Goal: Information Seeking & Learning: Learn about a topic

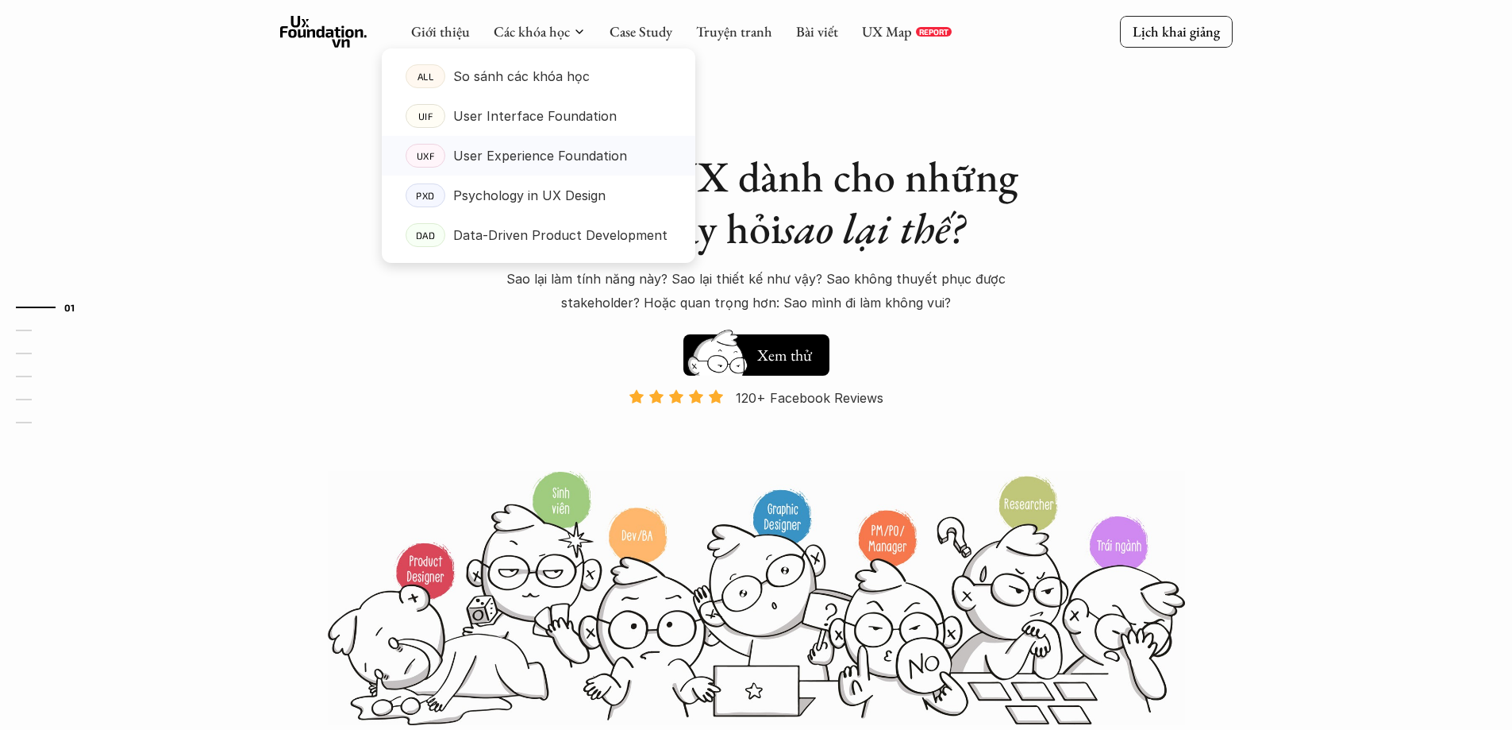
click at [518, 151] on p "User Experience Foundation" at bounding box center [540, 156] width 174 height 24
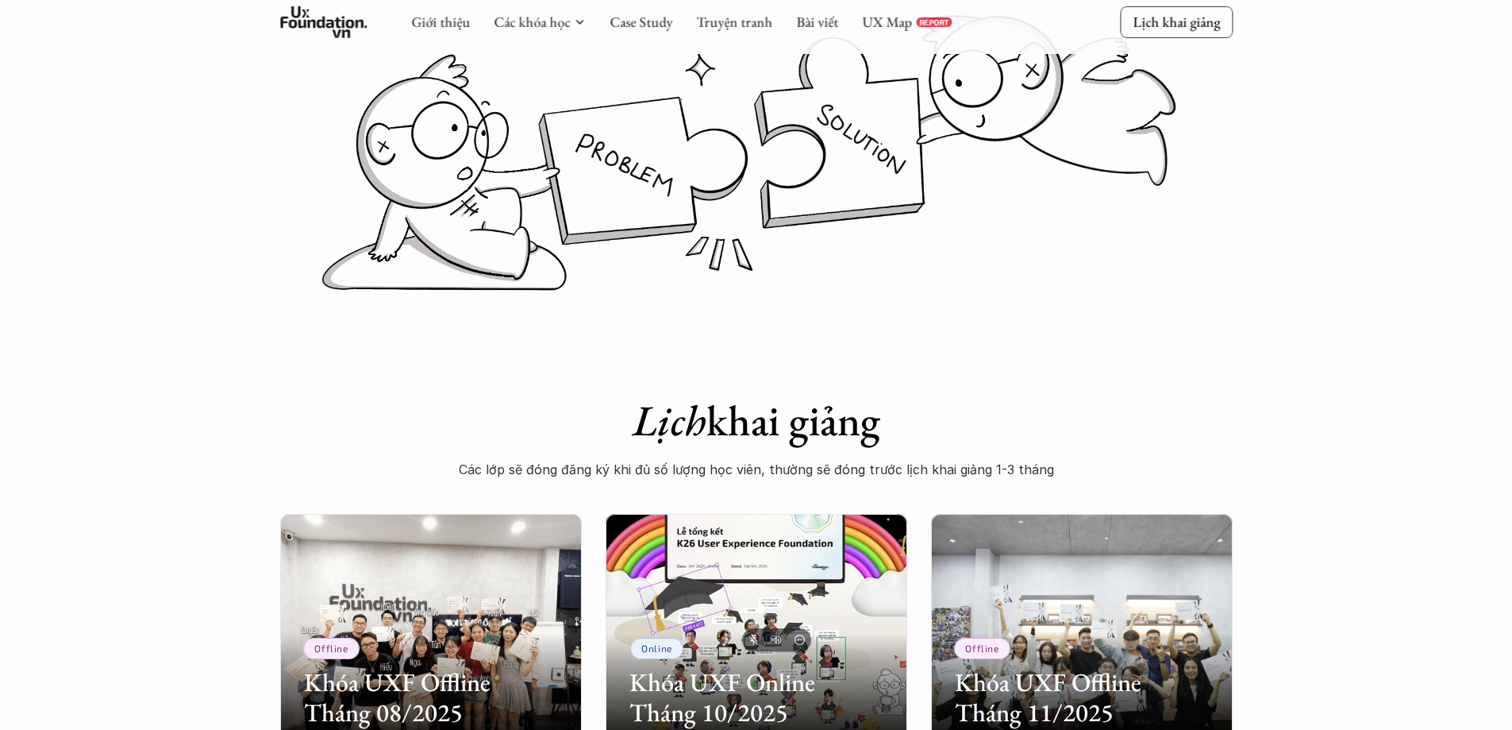
scroll to position [714, 0]
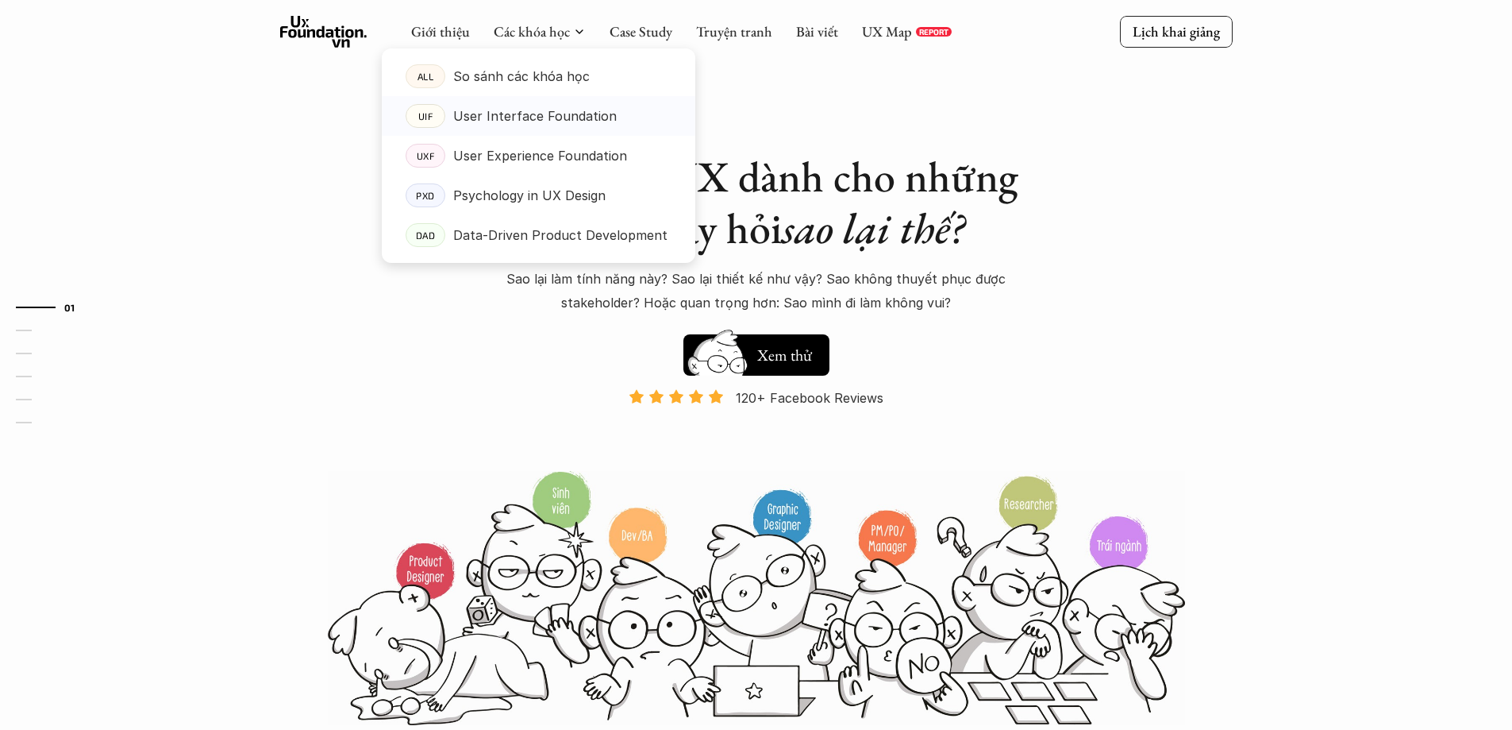
click at [529, 147] on p "User Experience Foundation" at bounding box center [540, 156] width 174 height 24
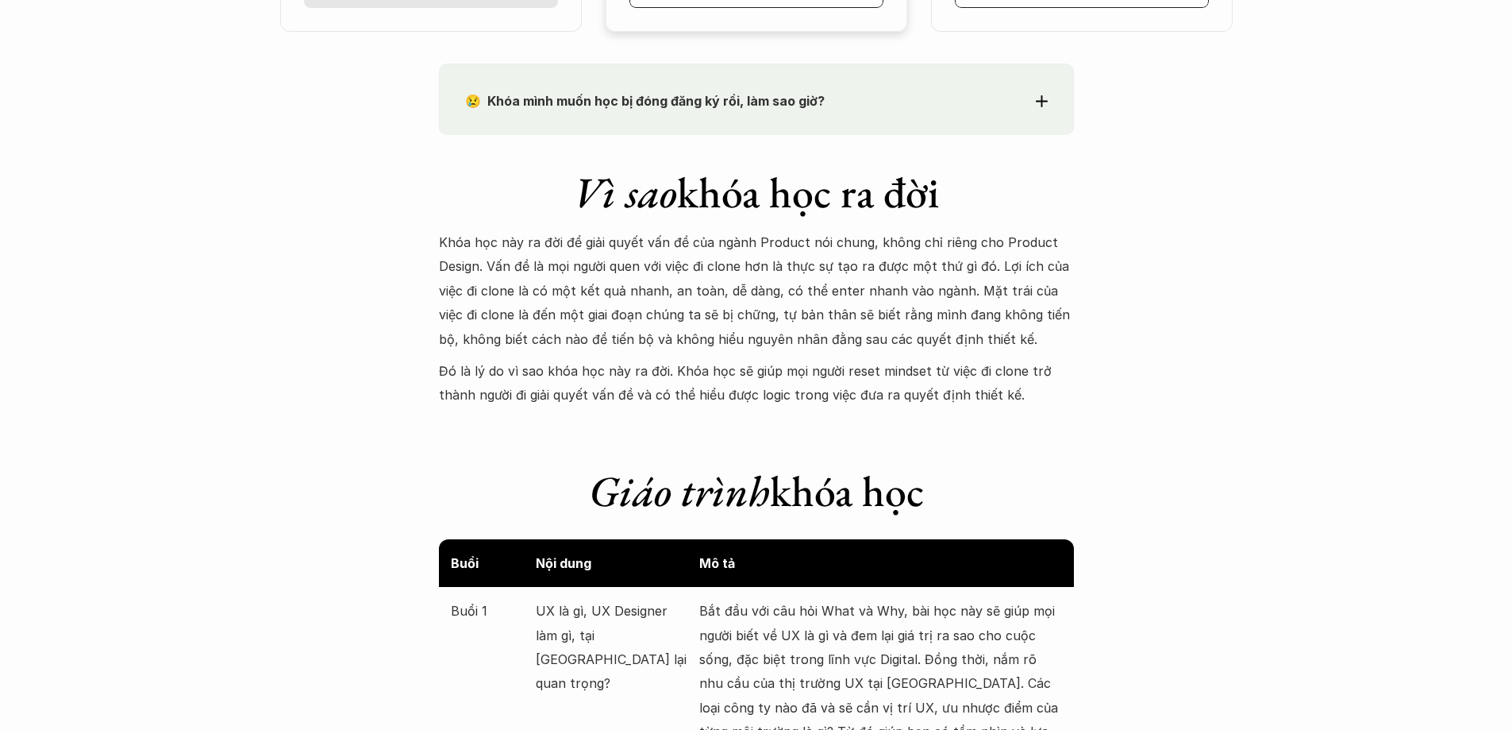
scroll to position [1349, 0]
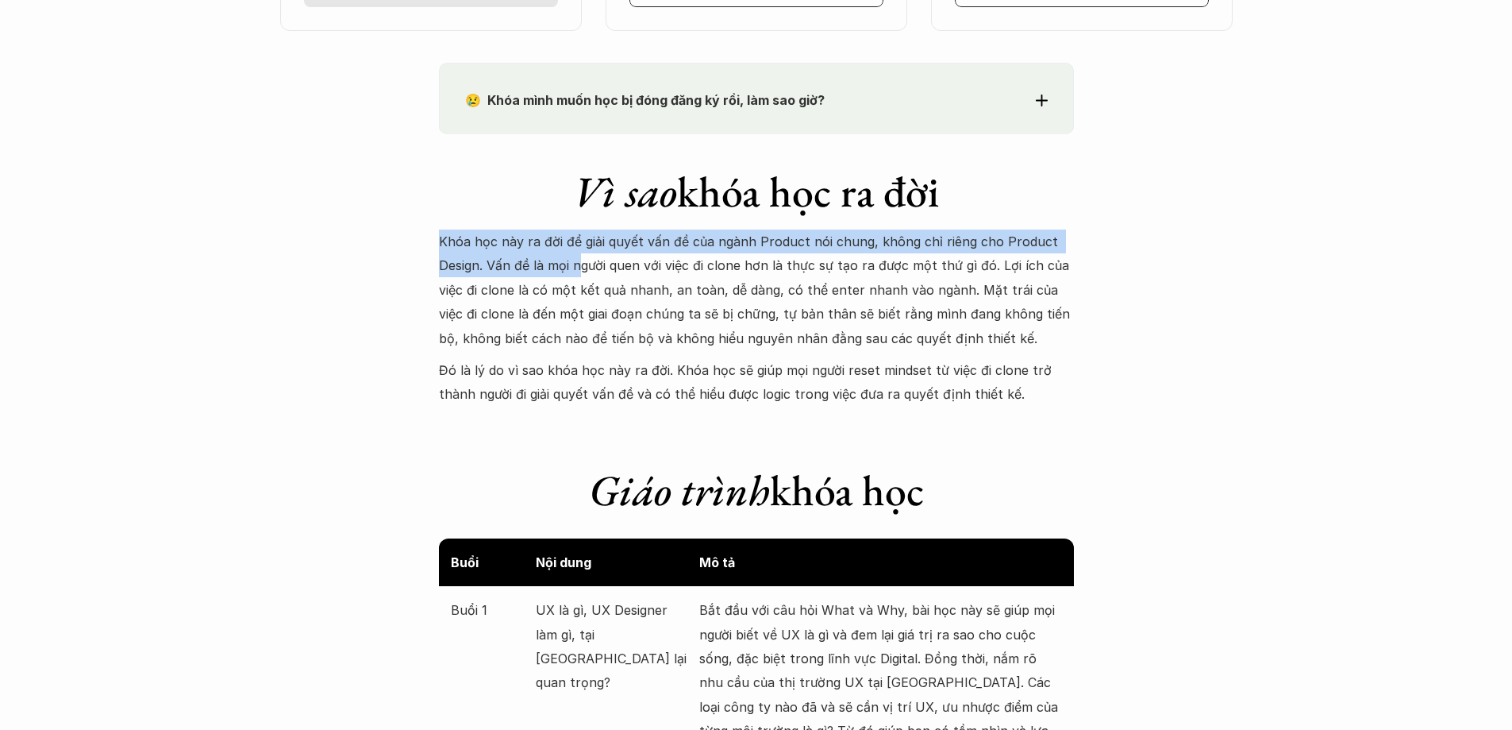
drag, startPoint x: 456, startPoint y: 236, endPoint x: 629, endPoint y: 279, distance: 178.3
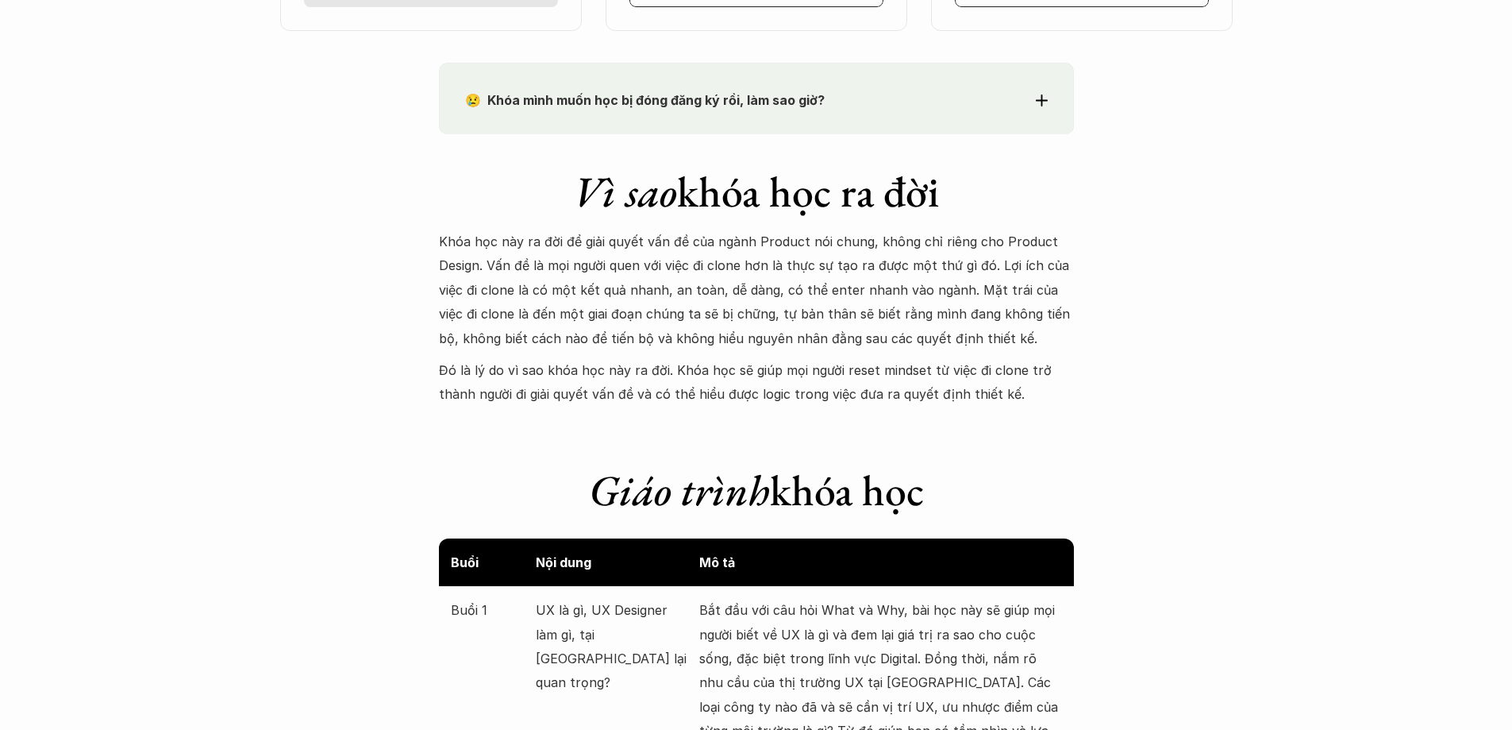
click at [723, 293] on p "Khóa học này ra đời để giải quyết vấn đề của ngành Product nói chung, không chỉ…" at bounding box center [756, 289] width 635 height 121
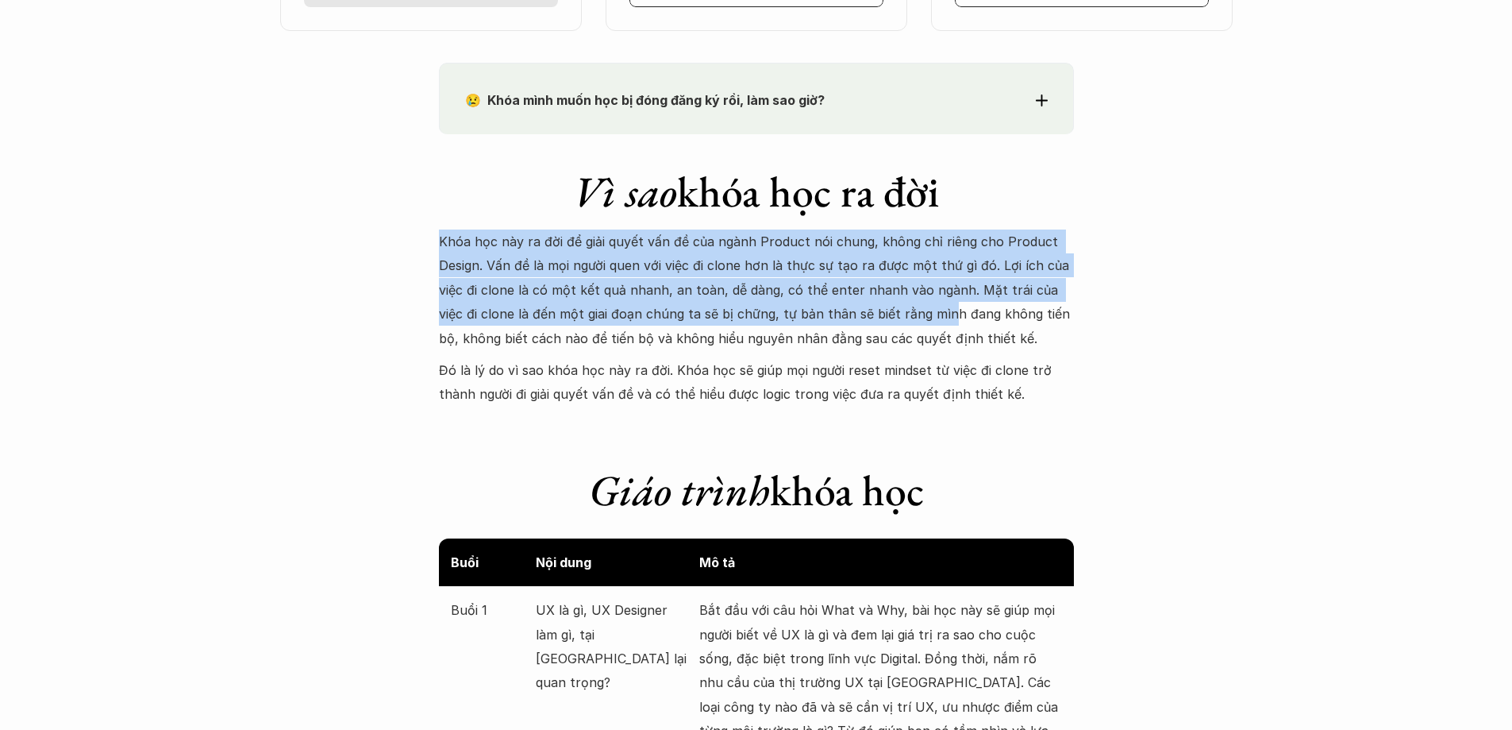
drag, startPoint x: 424, startPoint y: 243, endPoint x: 922, endPoint y: 321, distance: 503.9
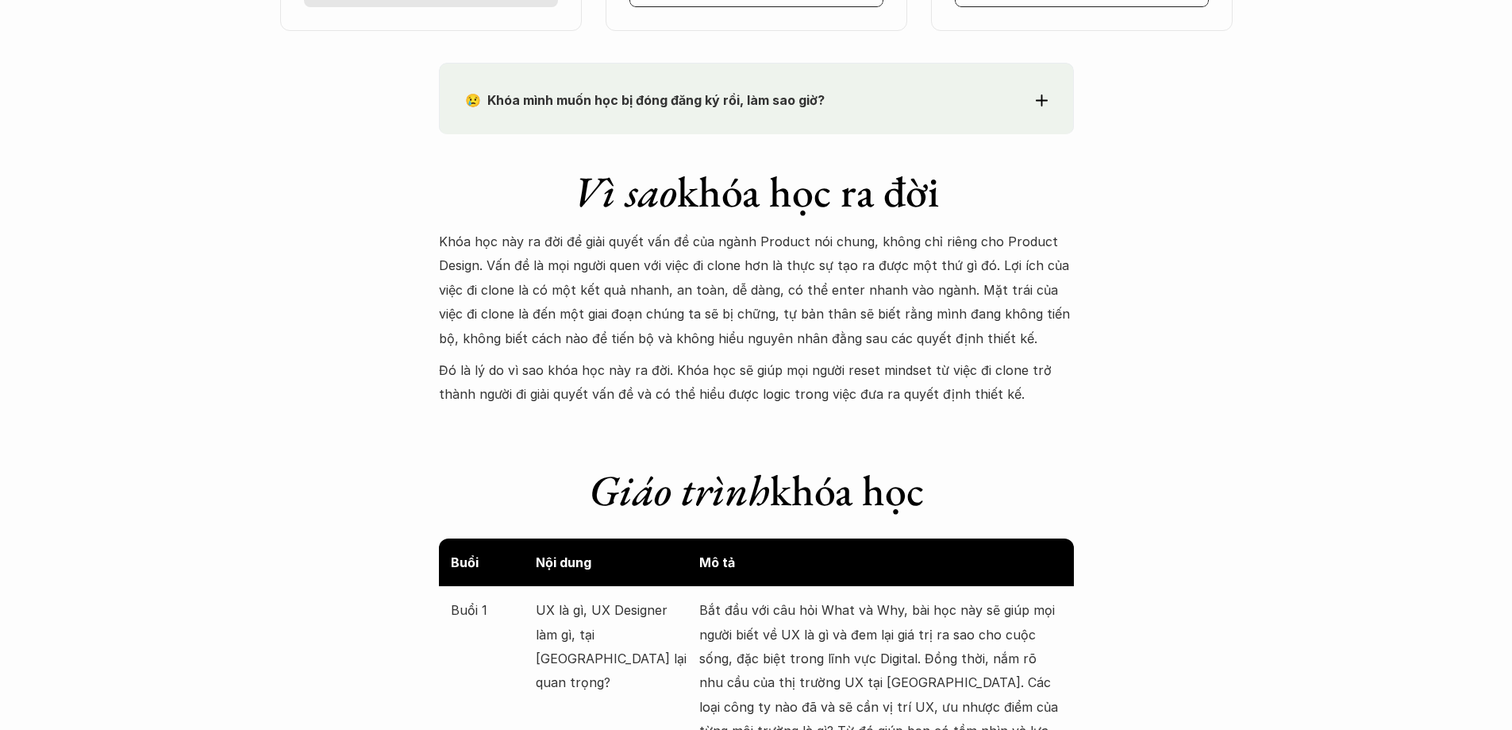
click at [950, 351] on div "Khóa học này ra đời để giải quyết vấn đề của ngành Product nói chung, không chỉ…" at bounding box center [756, 317] width 635 height 177
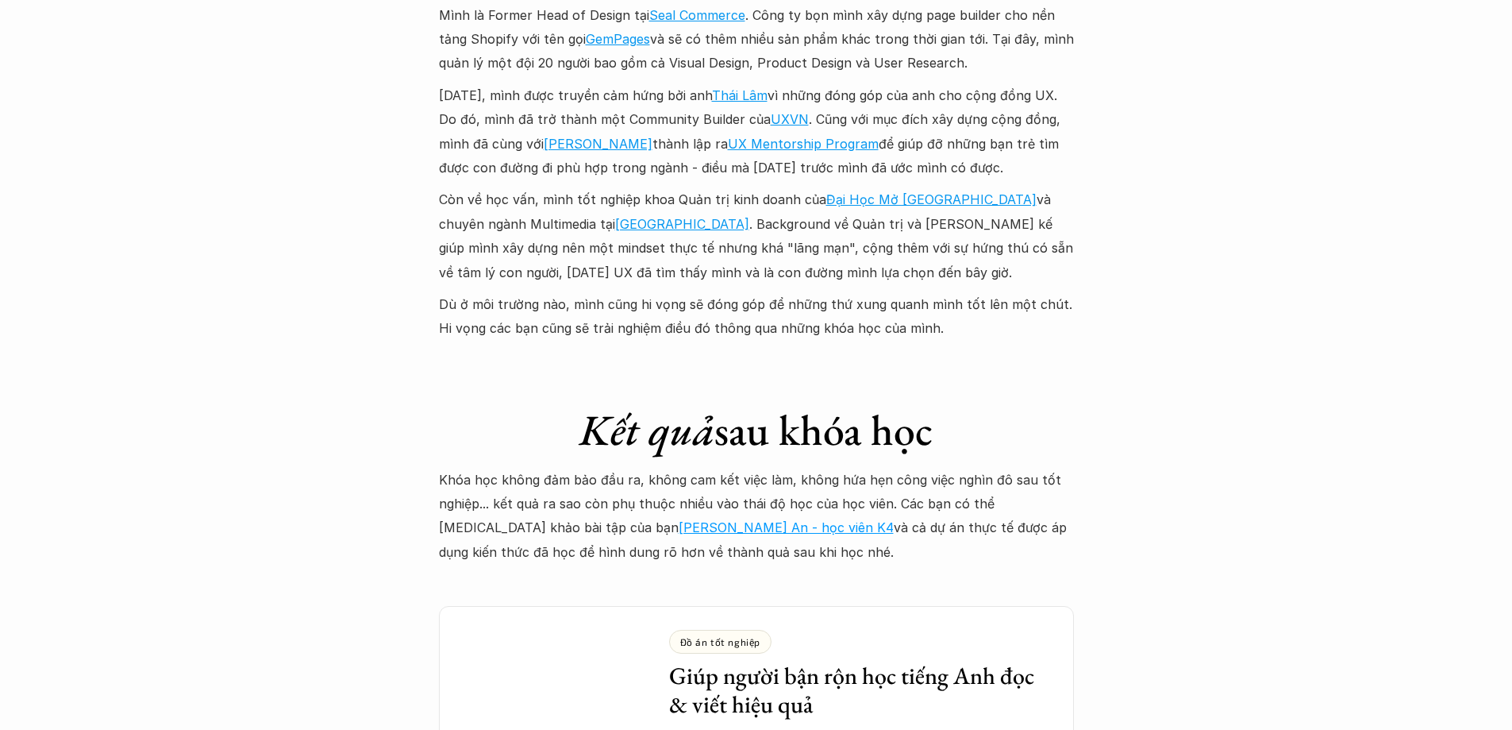
scroll to position [3890, 0]
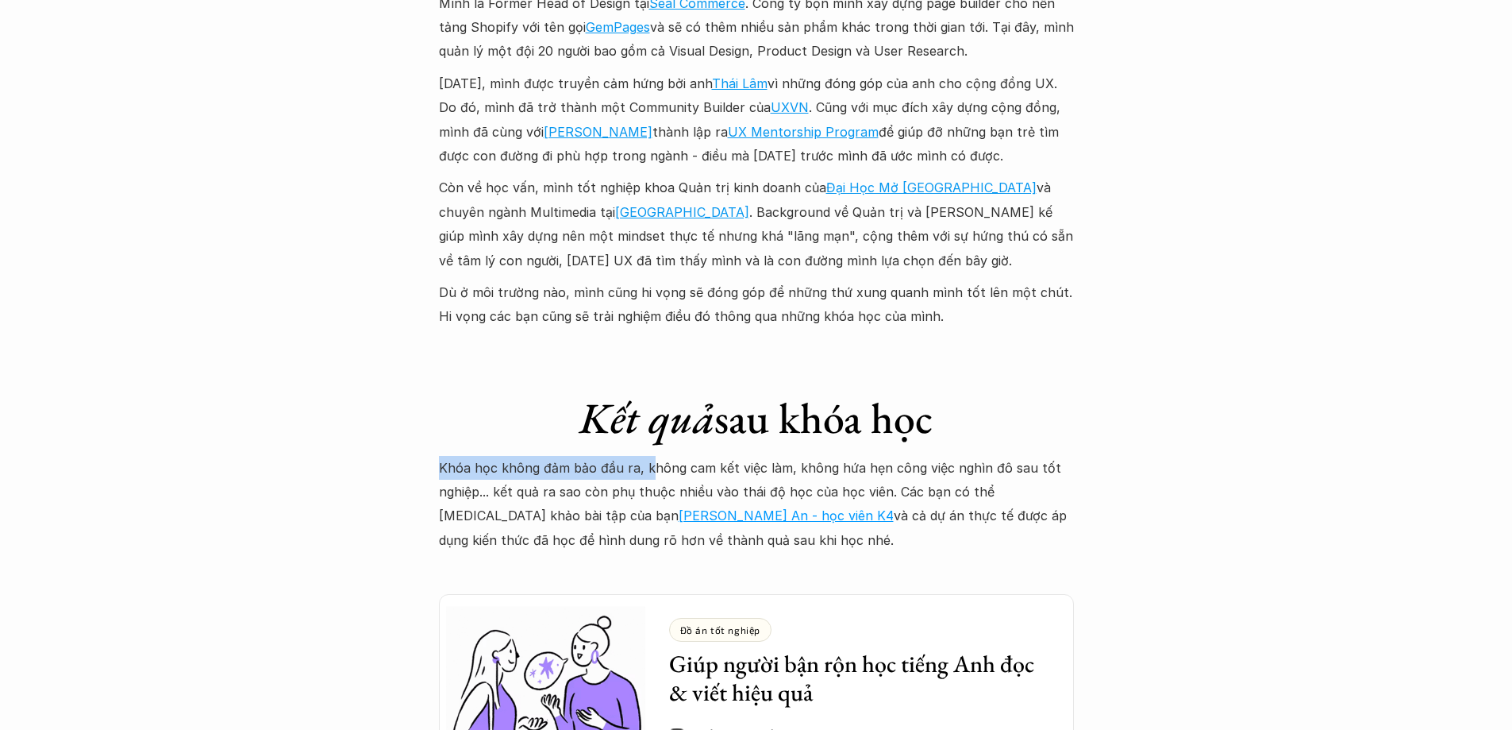
drag, startPoint x: 388, startPoint y: 429, endPoint x: 709, endPoint y: 464, distance: 322.6
click at [668, 455] on div "Giới thiệu Các khóa học Case Study Truyện tranh Bài viết UX Map REPORT Lịch kha…" at bounding box center [756, 215] width 1512 height 8210
click at [729, 466] on p "Khóa học không đảm bảo đầu ra, không cam kết việc làm, không hứa hẹn công việc …" at bounding box center [756, 504] width 635 height 97
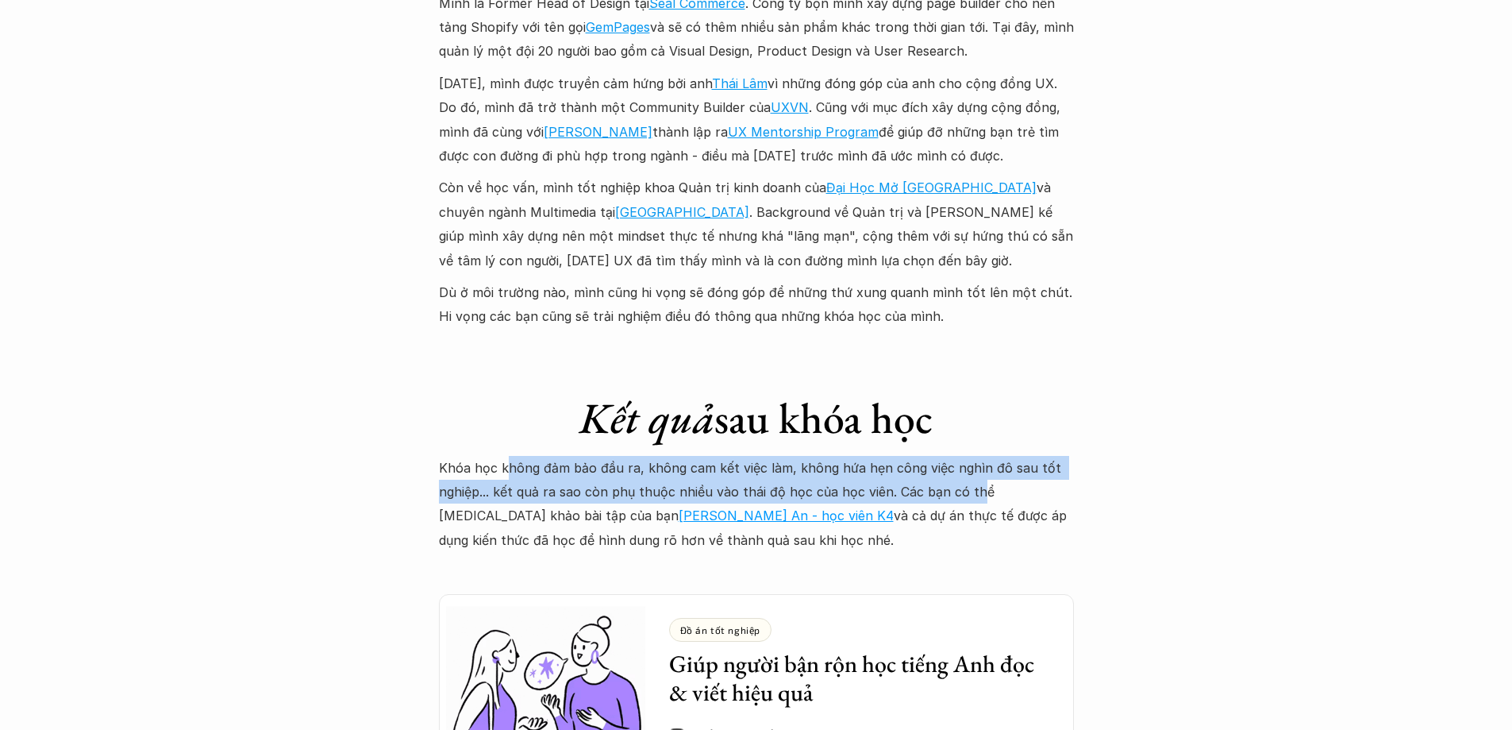
drag, startPoint x: 506, startPoint y: 441, endPoint x: 974, endPoint y: 470, distance: 468.4
click at [969, 468] on p "Khóa học không đảm bảo đầu ra, không cam kết việc làm, không hứa hẹn công việc …" at bounding box center [756, 504] width 635 height 97
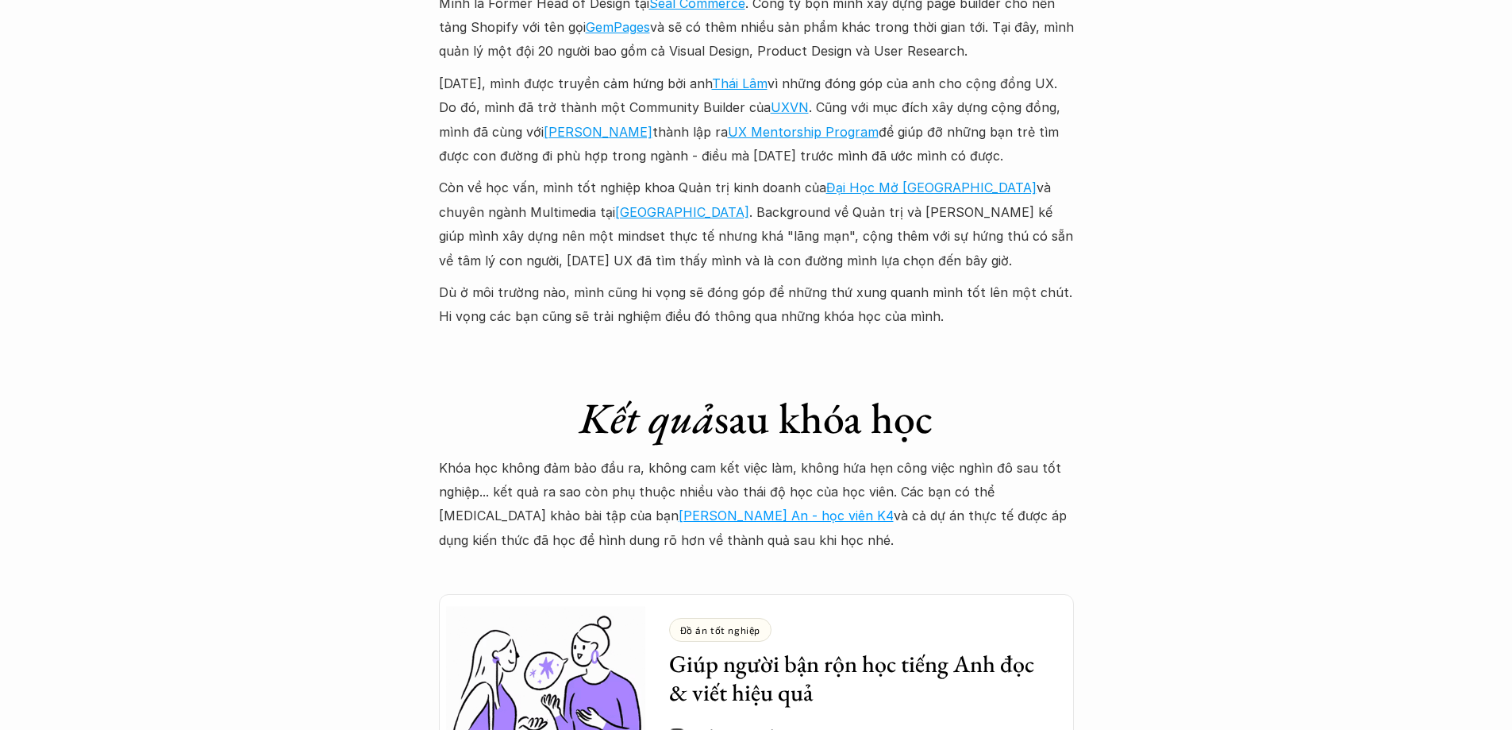
click at [987, 479] on p "Khóa học không đảm bảo đầu ra, không cam kết việc làm, không hứa hẹn công việc …" at bounding box center [756, 504] width 635 height 97
drag, startPoint x: 478, startPoint y: 465, endPoint x: 945, endPoint y: 471, distance: 466.8
click at [945, 470] on p "Khóa học không đảm bảo đầu ra, không cam kết việc làm, không hứa hẹn công việc …" at bounding box center [756, 504] width 635 height 97
click at [961, 479] on p "Khóa học không đảm bảo đầu ra, không cam kết việc làm, không hứa hẹn công việc …" at bounding box center [756, 504] width 635 height 97
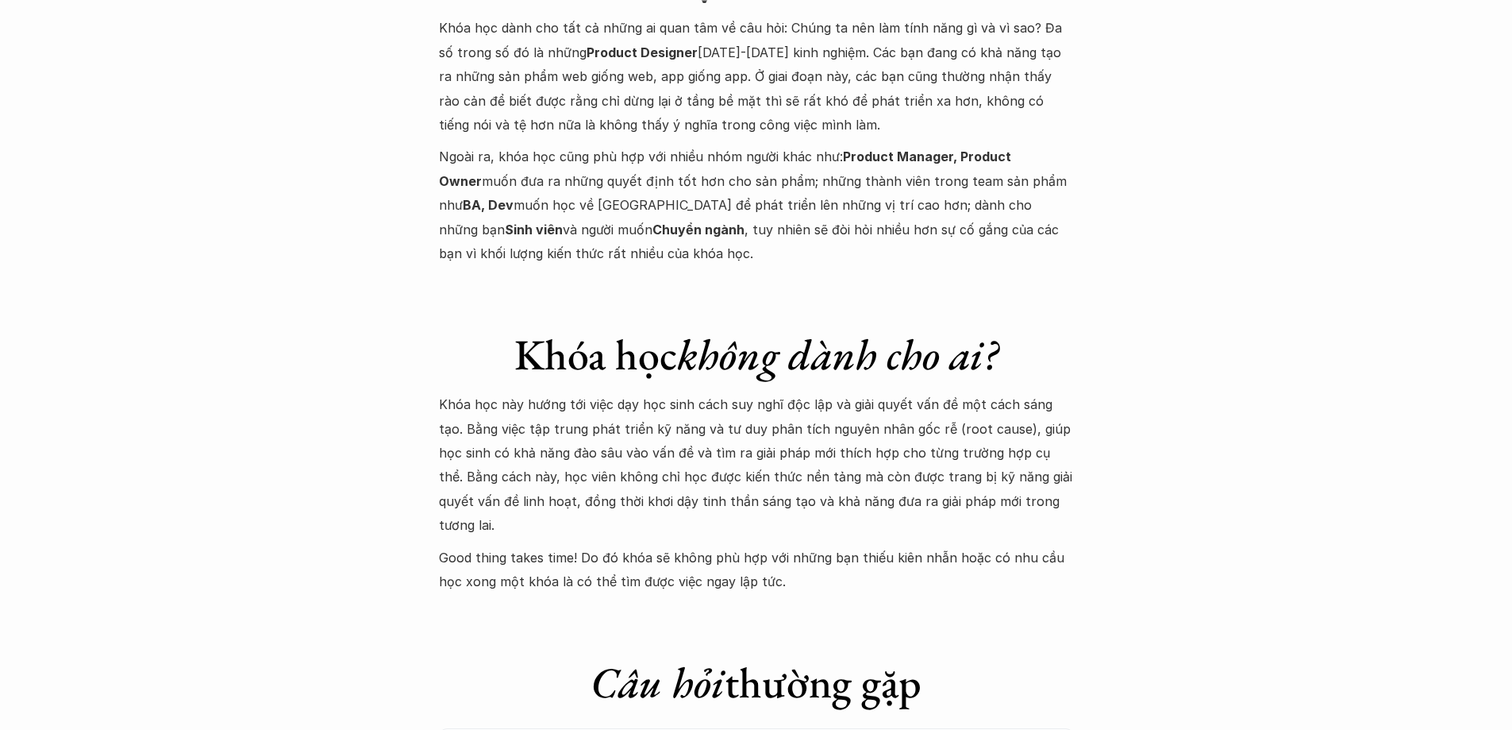
scroll to position [6112, 0]
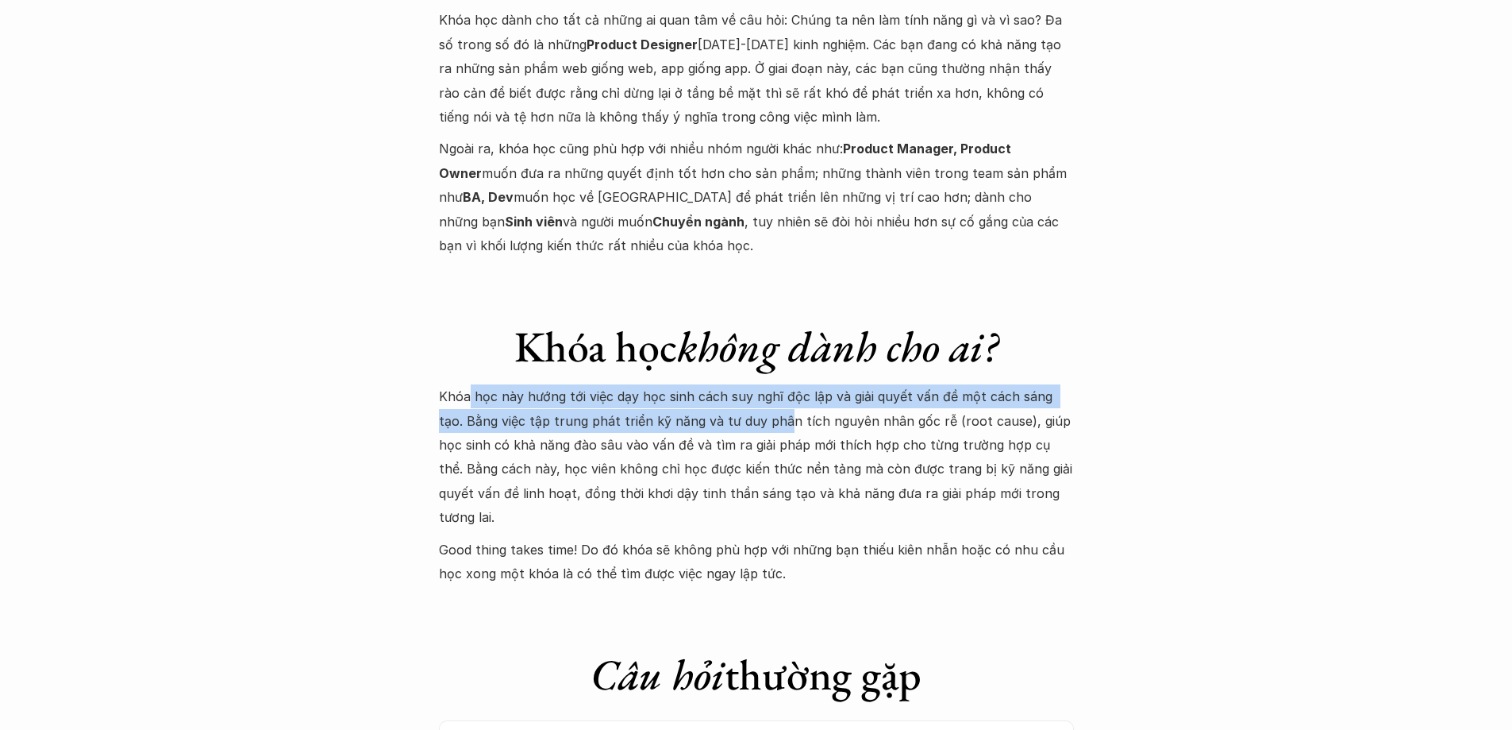
drag, startPoint x: 485, startPoint y: 365, endPoint x: 752, endPoint y: 383, distance: 267.3
click at [752, 384] on p "Khóa học này hướng tới việc dạy học sinh cách suy nghĩ độc lập và giải quyết vấ…" at bounding box center [756, 456] width 635 height 144
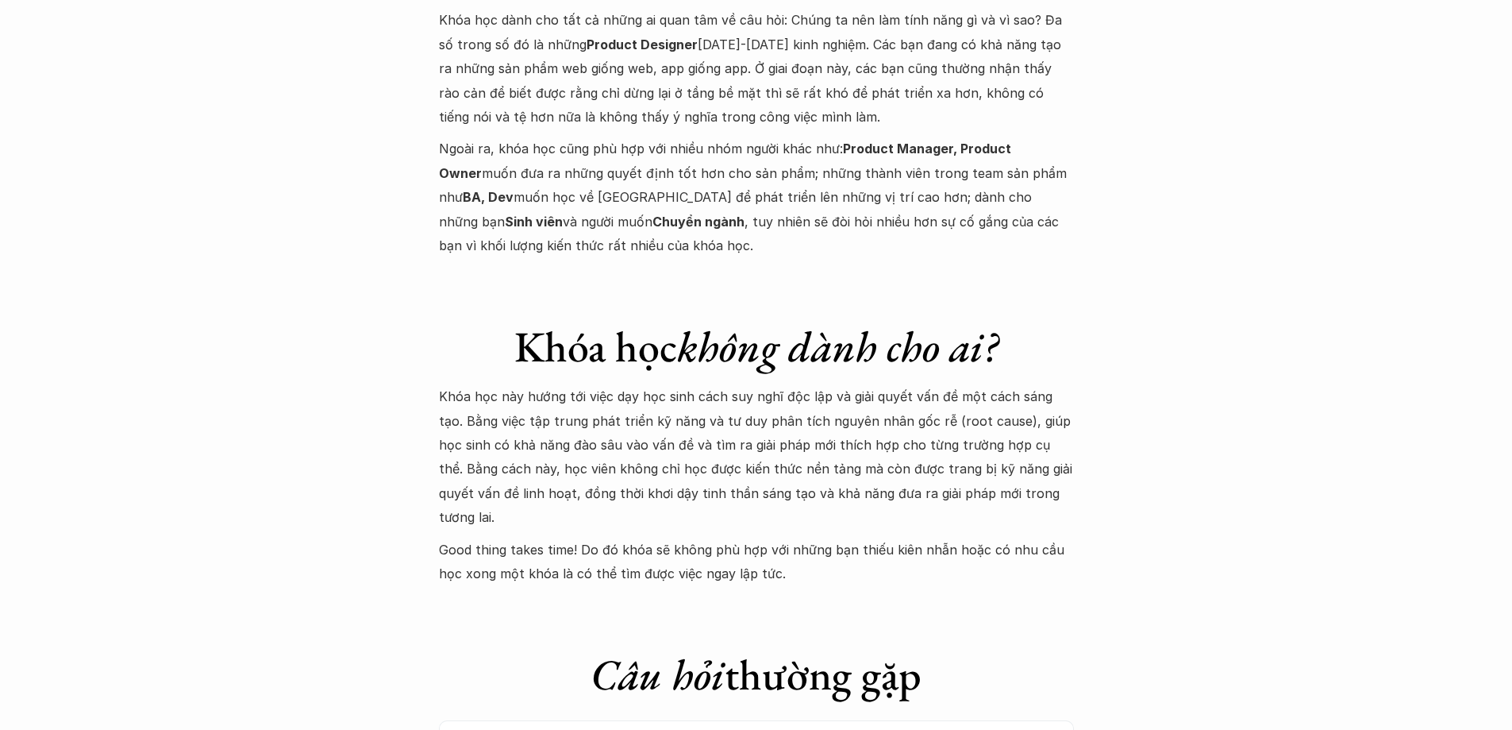
click at [787, 410] on p "Khóa học này hướng tới việc dạy học sinh cách suy nghĩ độc lập và giải quyết vấ…" at bounding box center [756, 456] width 635 height 144
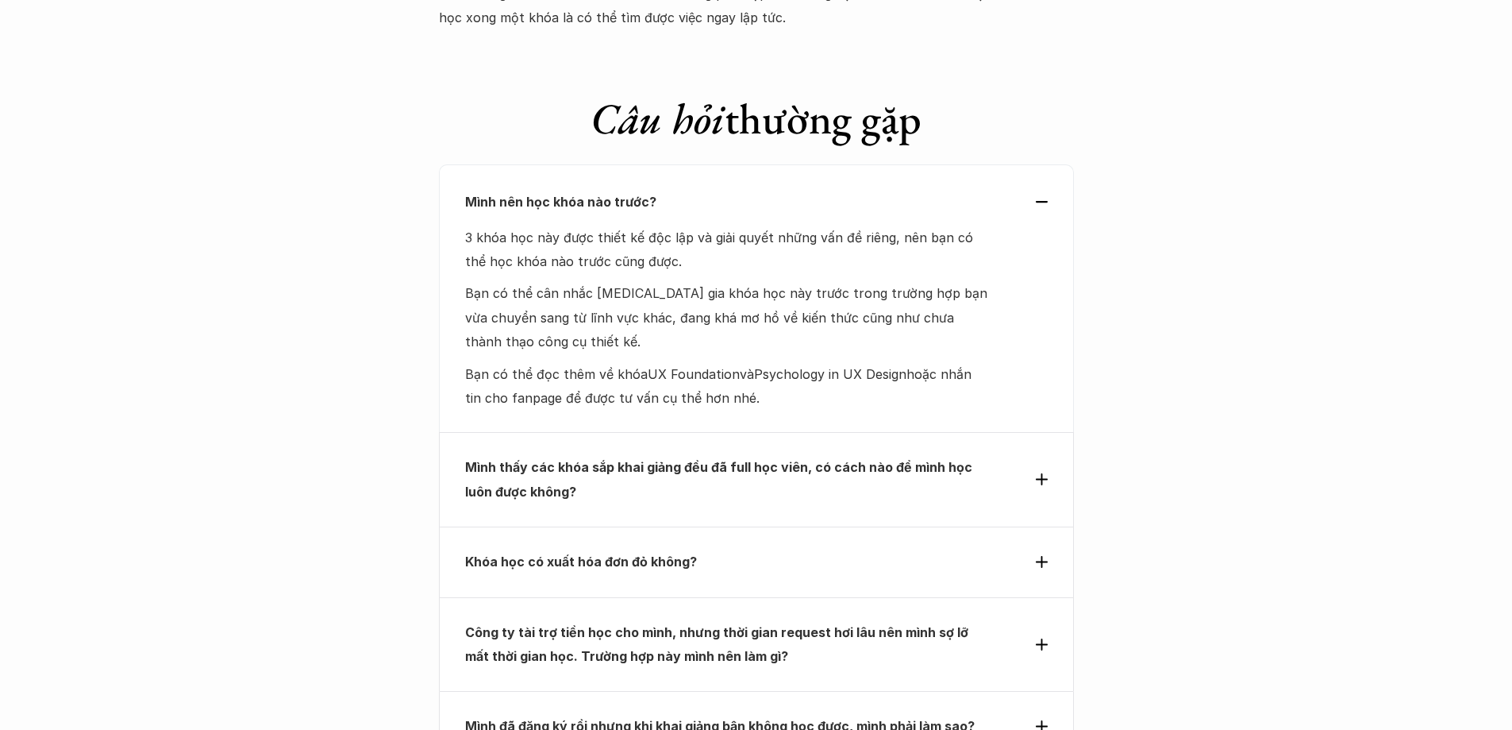
scroll to position [6589, 0]
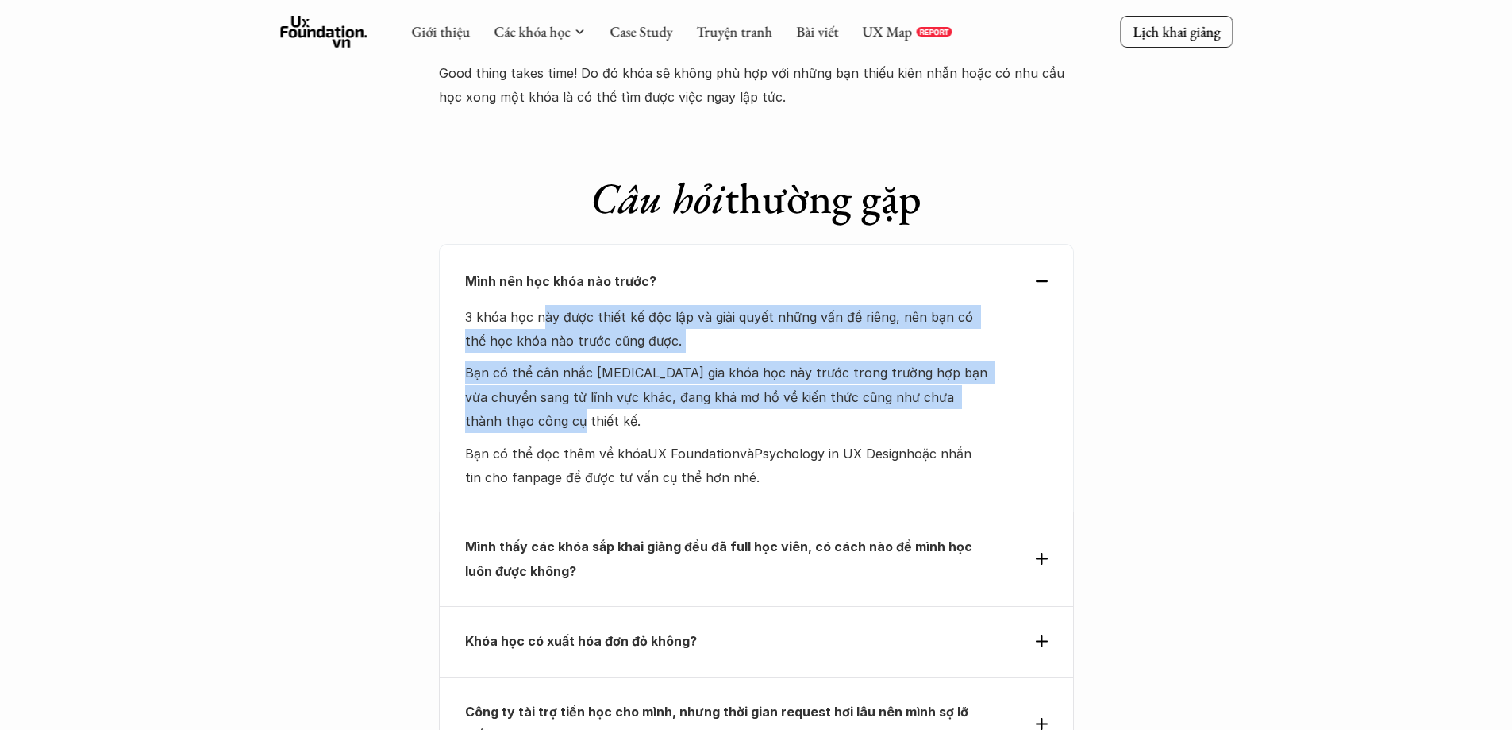
drag, startPoint x: 544, startPoint y: 244, endPoint x: 675, endPoint y: 342, distance: 163.8
click at [675, 342] on div "3 khóa học này được thiết kế độc lập và giải quyết những vấn đề riêng, nên bạn …" at bounding box center [727, 397] width 525 height 185
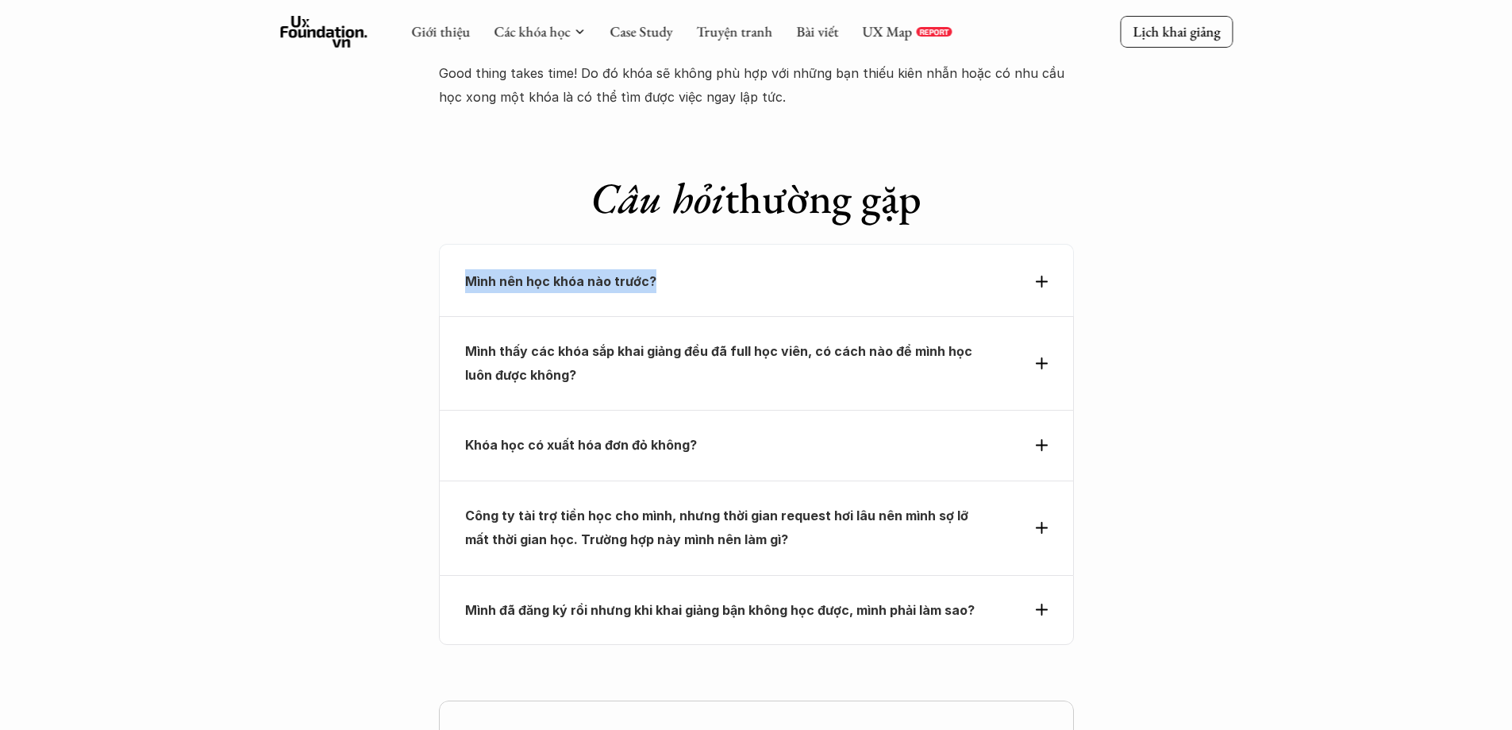
drag, startPoint x: 695, startPoint y: 195, endPoint x: 423, endPoint y: 187, distance: 271.6
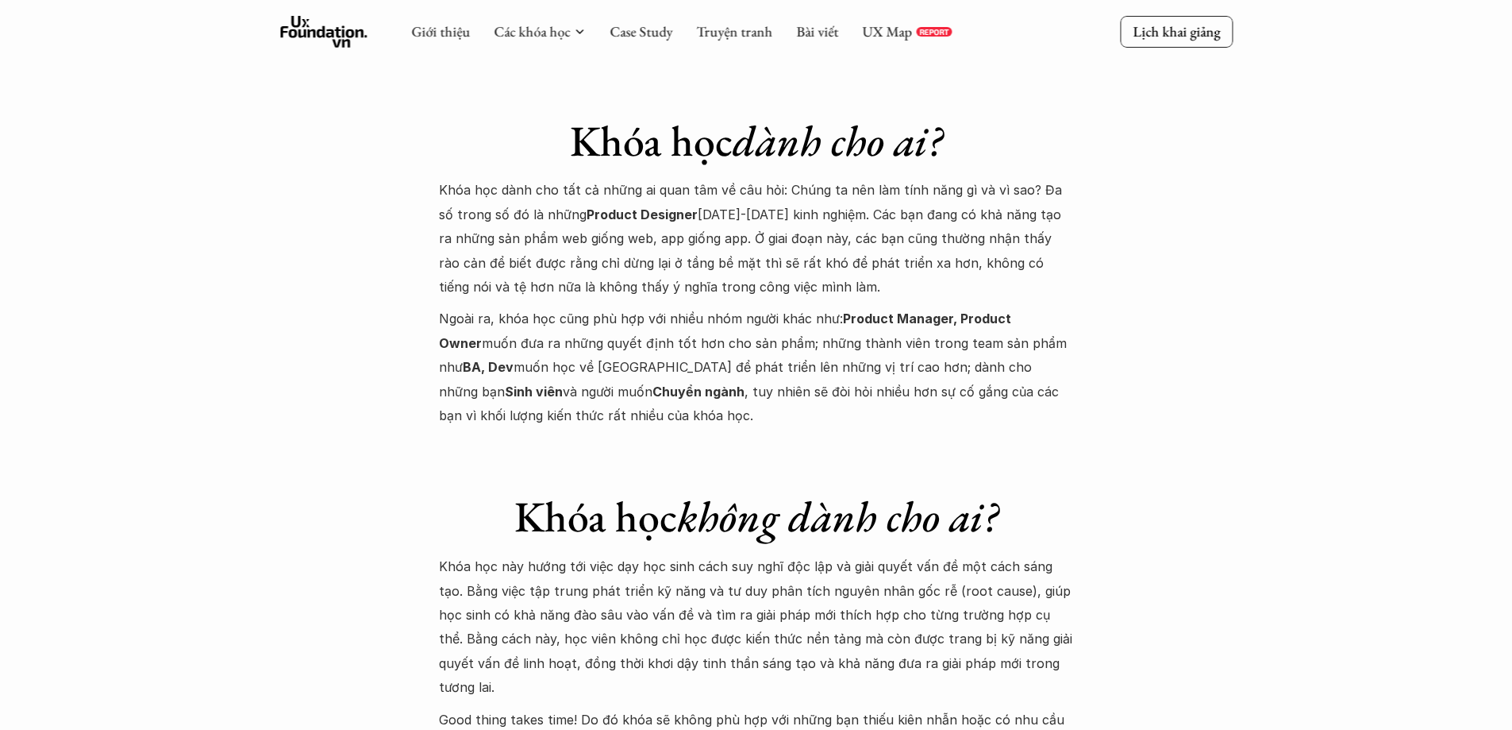
scroll to position [5795, 0]
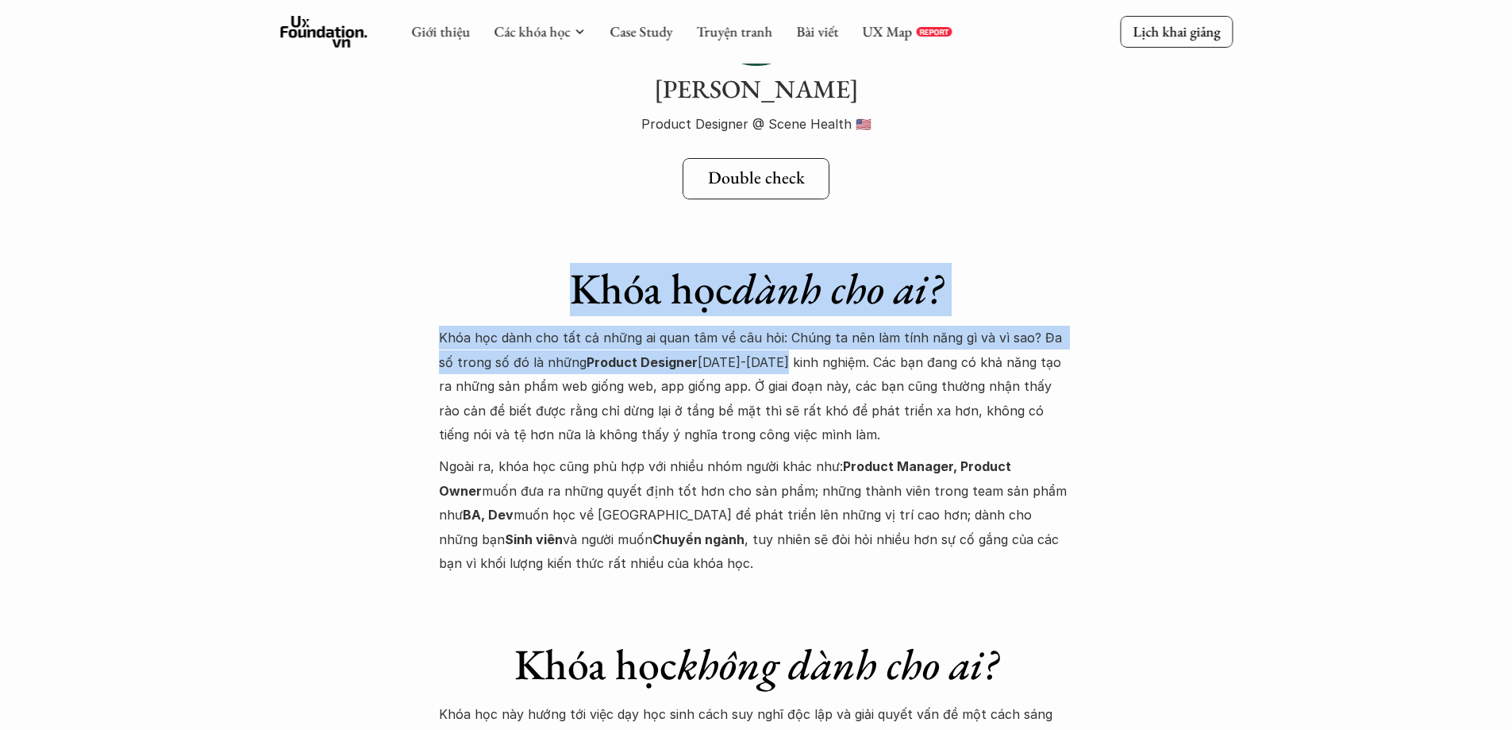
drag, startPoint x: 416, startPoint y: 274, endPoint x: 787, endPoint y: 350, distance: 379.2
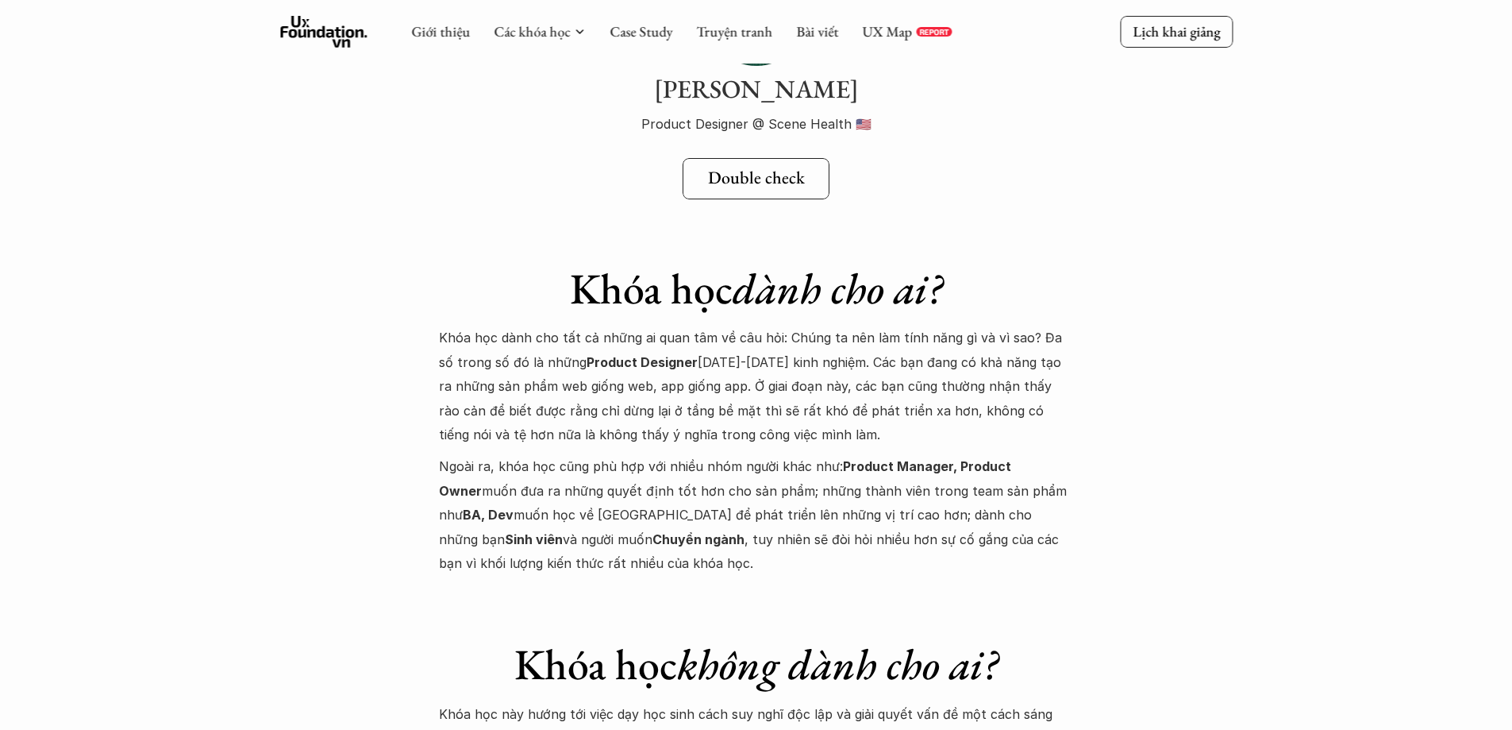
click at [813, 368] on p "Khóa học dành cho tất cả những ai quan tâm về câu hỏi: Chúng ta nên làm tính nă…" at bounding box center [756, 385] width 635 height 121
